Goal: Transaction & Acquisition: Purchase product/service

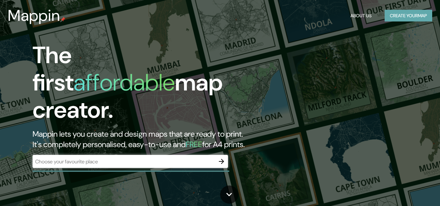
click at [409, 13] on button "Create your map" at bounding box center [409, 16] width 48 height 12
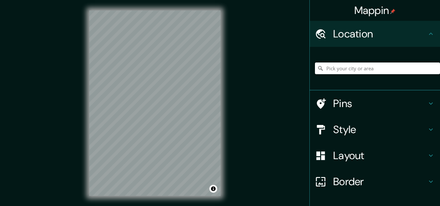
click at [353, 70] on input "Pick your city or area" at bounding box center [377, 69] width 125 height 12
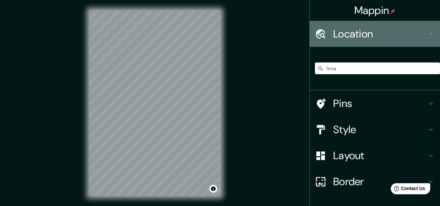
click at [333, 40] on h4 "Location" at bounding box center [380, 33] width 94 height 13
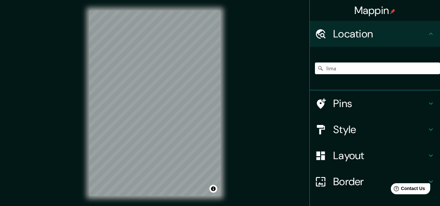
click at [317, 69] on icon at bounding box center [320, 68] width 7 height 7
click at [361, 68] on input "lima" at bounding box center [377, 69] width 125 height 12
type input "[GEOGRAPHIC_DATA], [GEOGRAPHIC_DATA], [GEOGRAPHIC_DATA]"
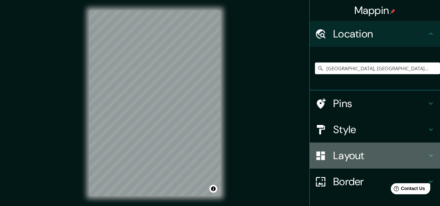
click at [358, 146] on div "Layout" at bounding box center [375, 156] width 130 height 26
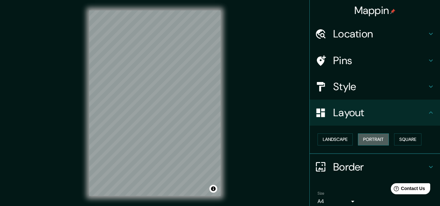
click at [364, 141] on button "Portrait" at bounding box center [373, 140] width 31 height 12
click at [347, 144] on button "Landscape" at bounding box center [335, 140] width 35 height 12
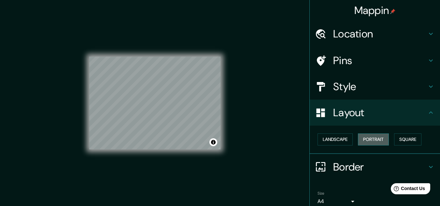
click at [363, 142] on button "Portrait" at bounding box center [373, 140] width 31 height 12
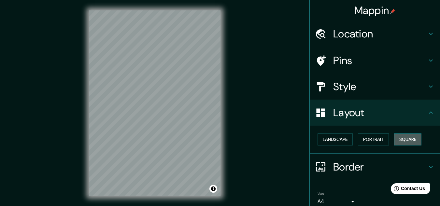
click at [406, 135] on button "Square" at bounding box center [407, 140] width 27 height 12
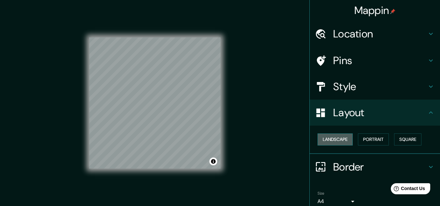
click at [335, 140] on button "Landscape" at bounding box center [335, 140] width 35 height 12
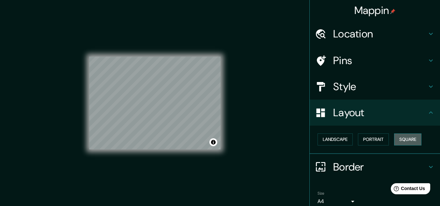
click at [401, 138] on button "Square" at bounding box center [407, 140] width 27 height 12
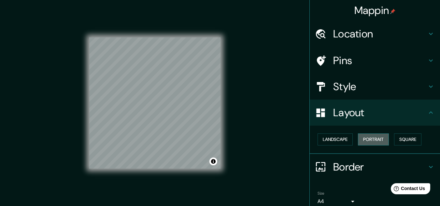
click at [369, 134] on button "Portrait" at bounding box center [373, 140] width 31 height 12
